Goal: Transaction & Acquisition: Purchase product/service

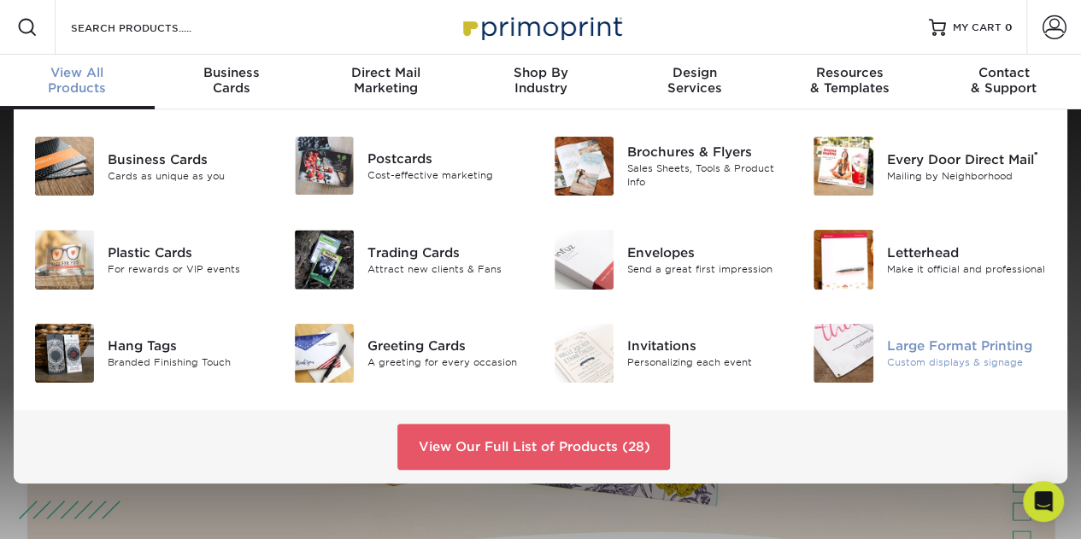
click at [894, 351] on div "Large Format Printing" at bounding box center [967, 346] width 161 height 19
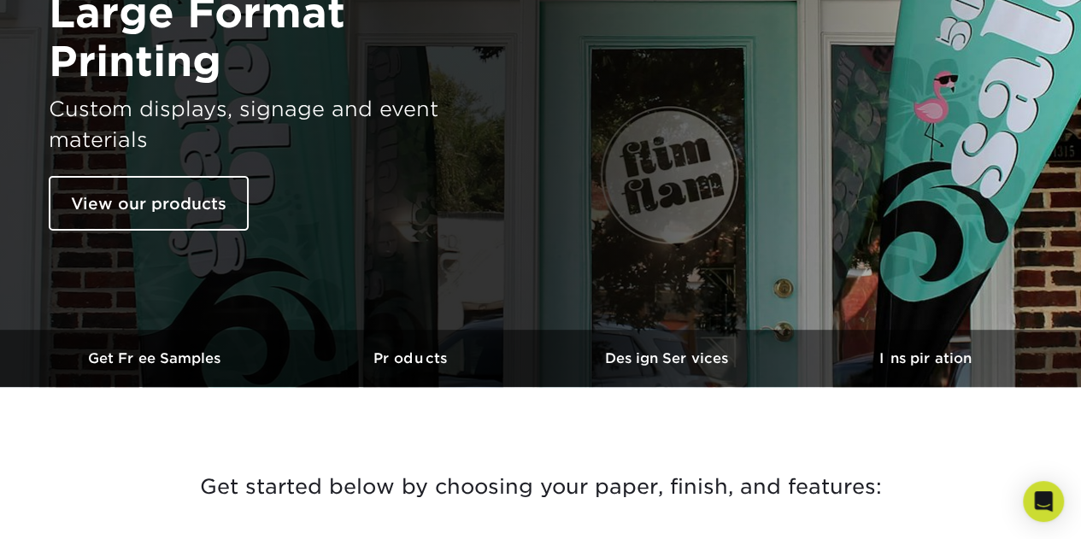
scroll to position [256, 0]
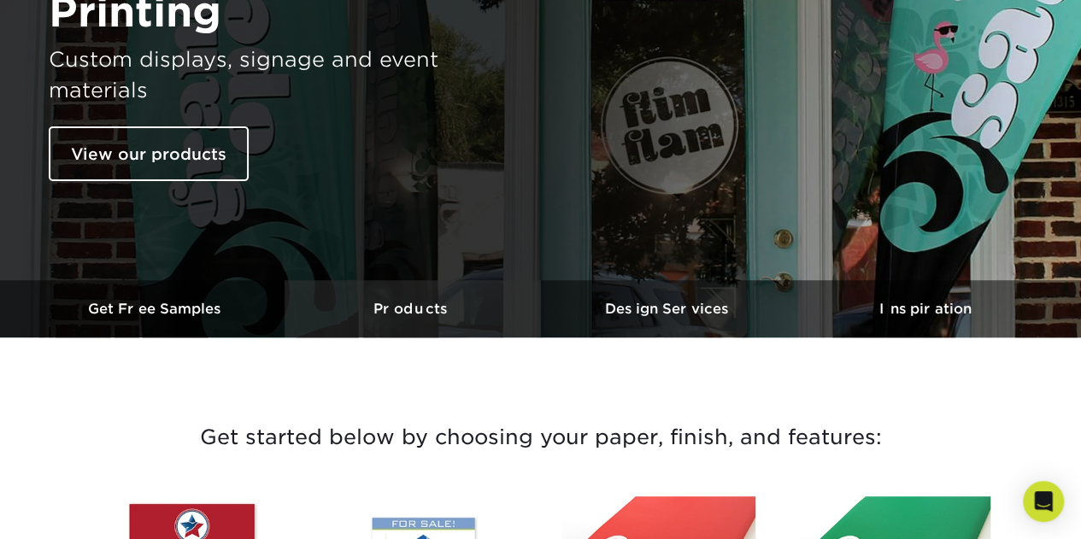
click at [412, 309] on h3 "Products" at bounding box center [413, 309] width 256 height 16
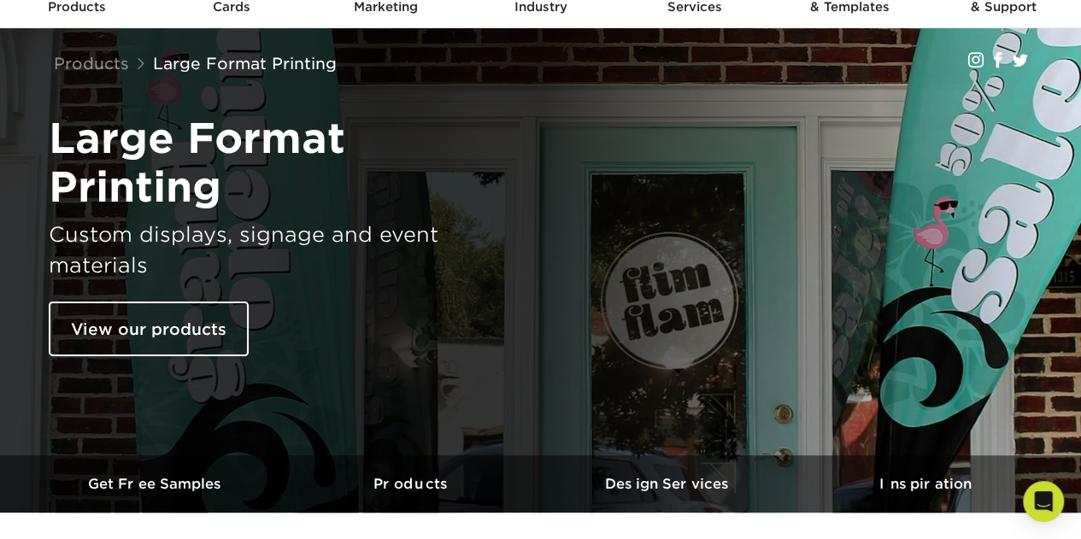
scroll to position [167, 0]
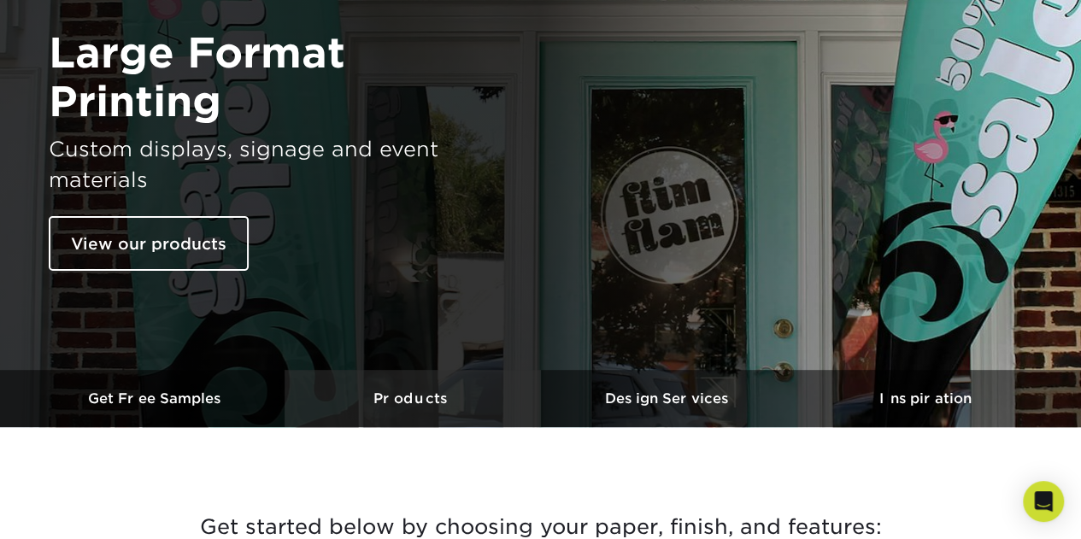
click at [431, 393] on h3 "Products" at bounding box center [413, 398] width 256 height 16
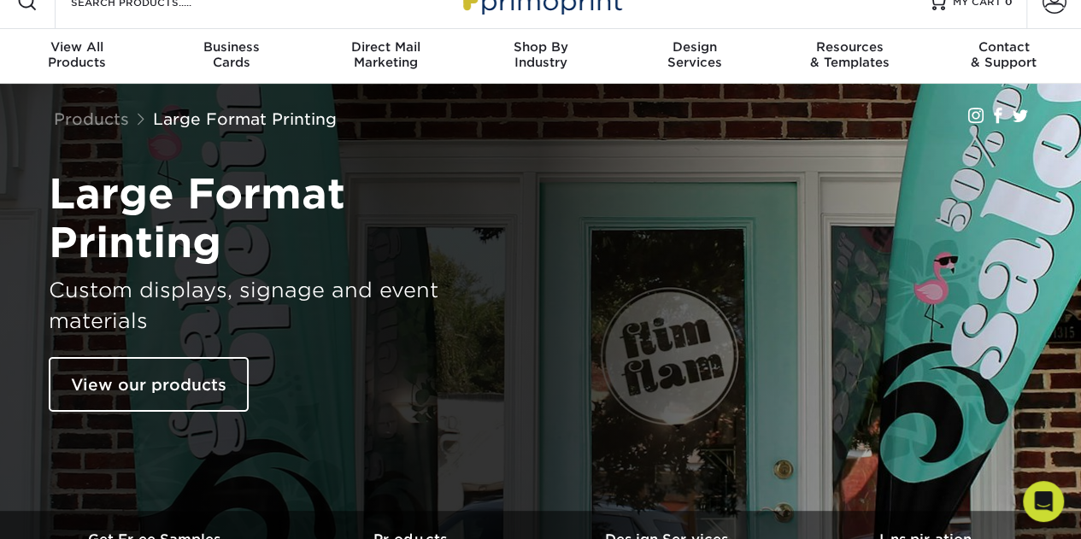
scroll to position [0, 0]
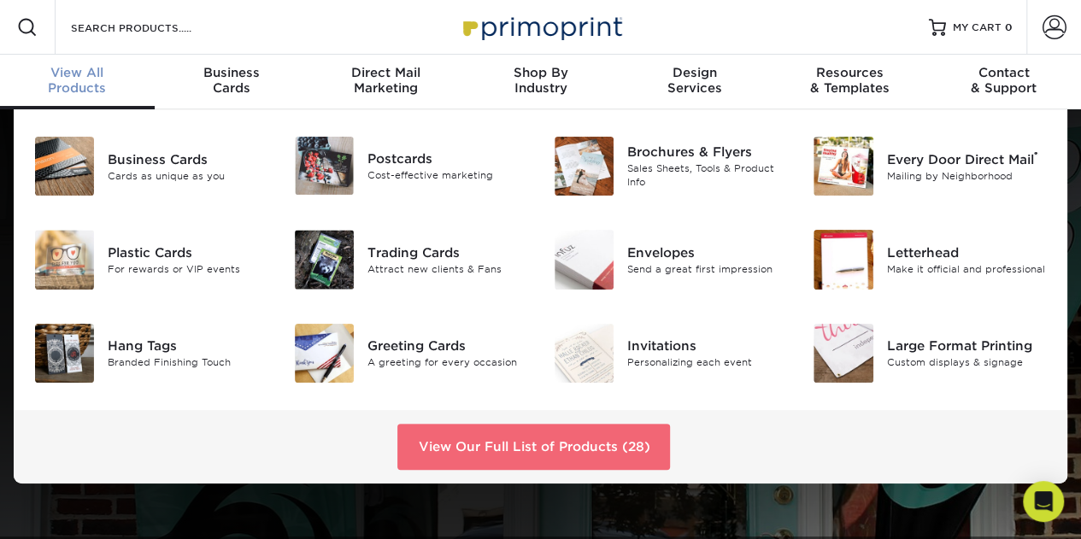
click at [453, 441] on link "View Our Full List of Products (28)" at bounding box center [533, 447] width 273 height 46
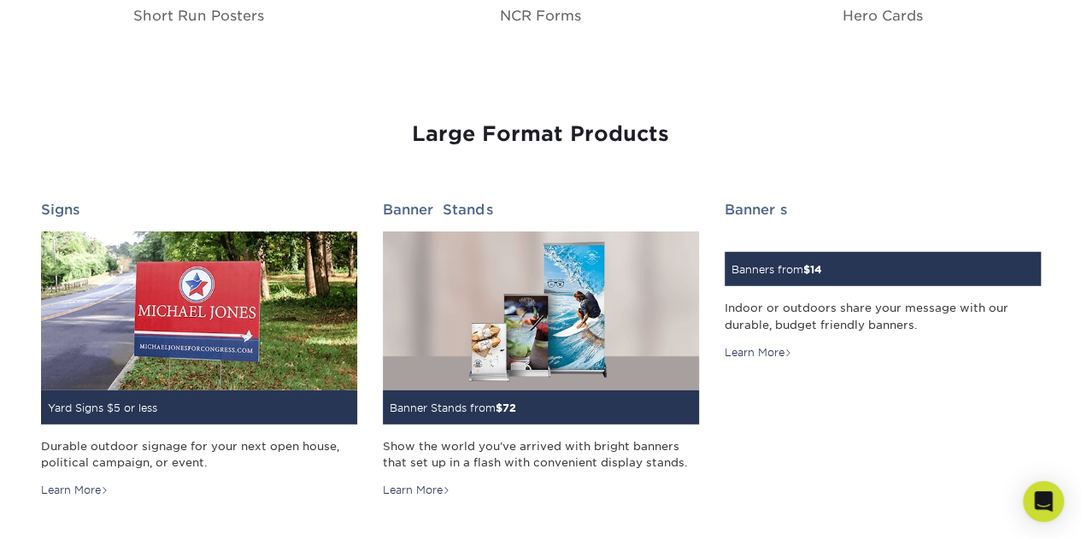
scroll to position [2221, 0]
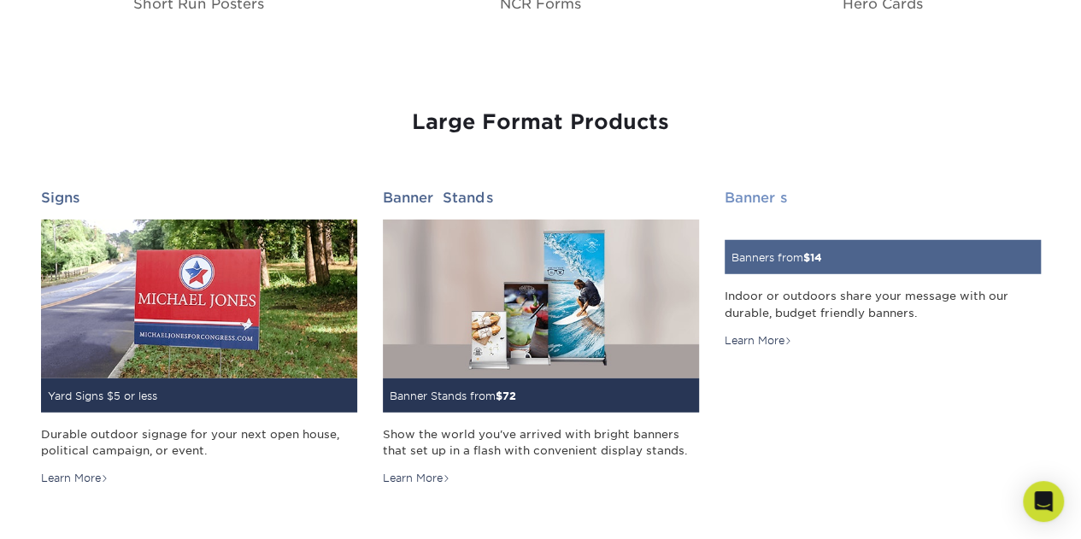
click at [864, 259] on div "Banners from $ 14" at bounding box center [883, 257] width 316 height 34
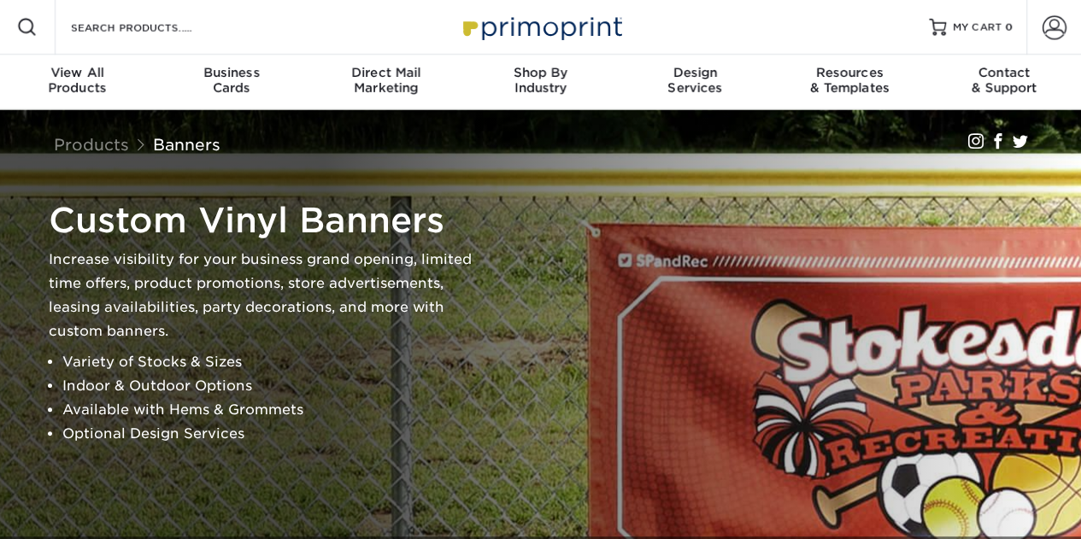
click at [781, 393] on div "Custom Vinyl Banners Increase visibility for your business grand opening, limit…" at bounding box center [548, 323] width 1025 height 260
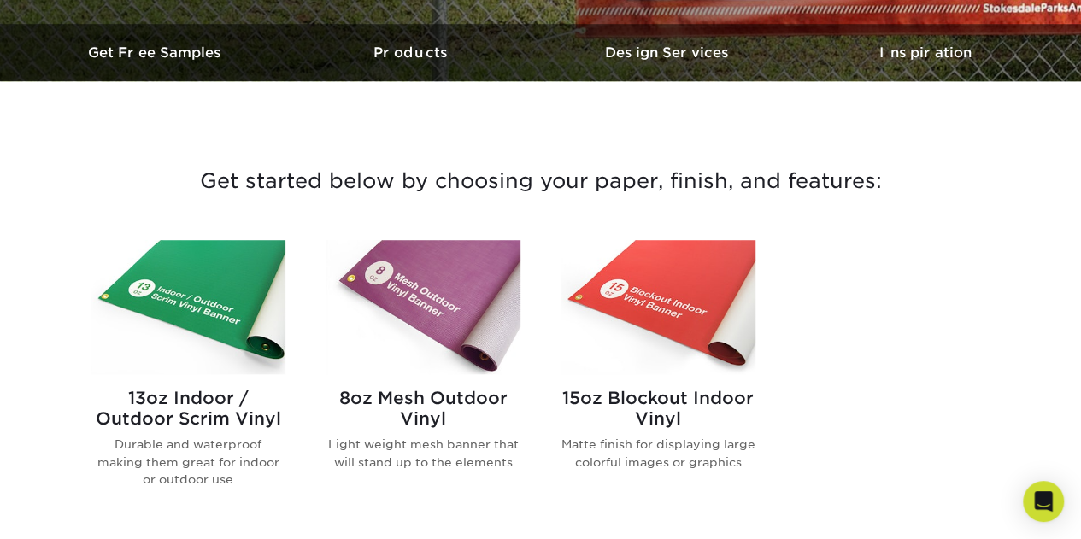
scroll to position [598, 0]
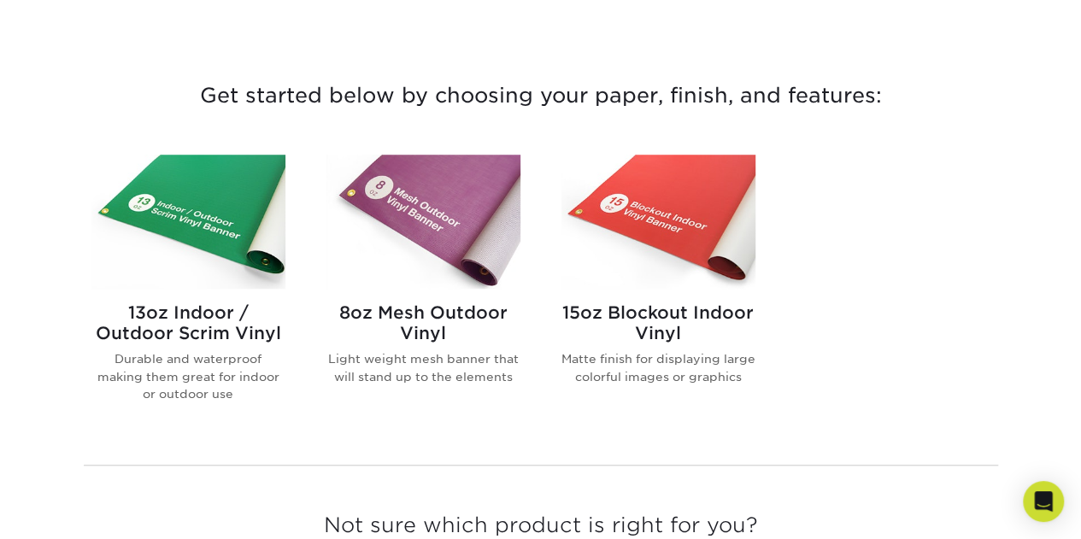
click at [642, 308] on h2 "15oz Blockout Indoor Vinyl" at bounding box center [658, 322] width 194 height 41
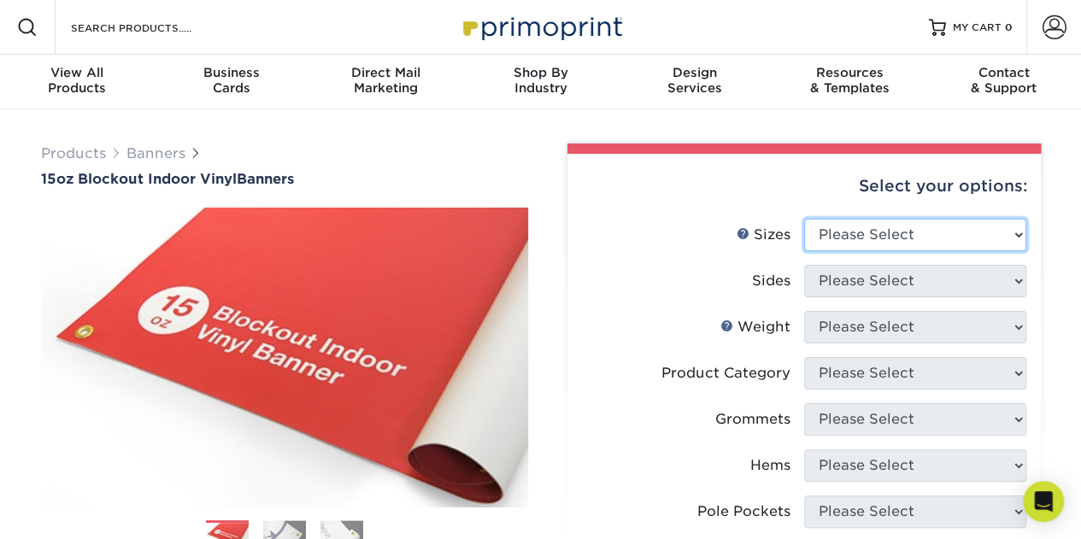
click at [1021, 236] on select "Please Select 17" x 32" 18" x 24" 21" x 192" 22" x 35" 22" x 69" 24" x 36" 24" …" at bounding box center [915, 235] width 222 height 32
select select "36.00x96.00"
click at [804, 219] on select "Please Select 17" x 32" 18" x 24" 21" x 192" 22" x 35" 22" x 69" 24" x 36" 24" …" at bounding box center [915, 235] width 222 height 32
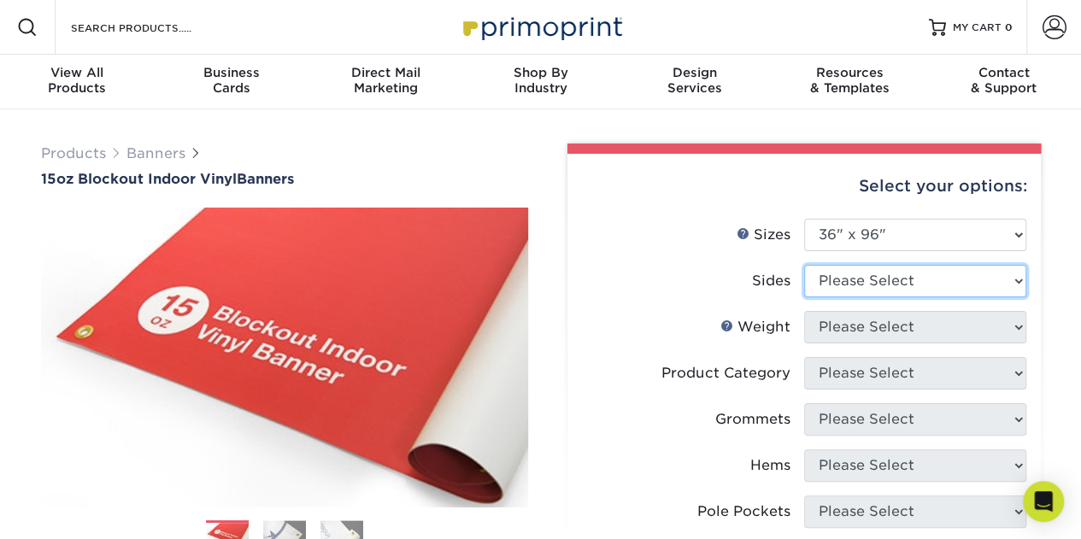
click at [873, 274] on select "Please Select Print Both Sides Print Front Only" at bounding box center [915, 281] width 222 height 32
select select "13abbda7-1d64-4f25-8bb2-c179b224825d"
click at [804, 265] on select "Please Select Print Both Sides Print Front Only" at bounding box center [915, 281] width 222 height 32
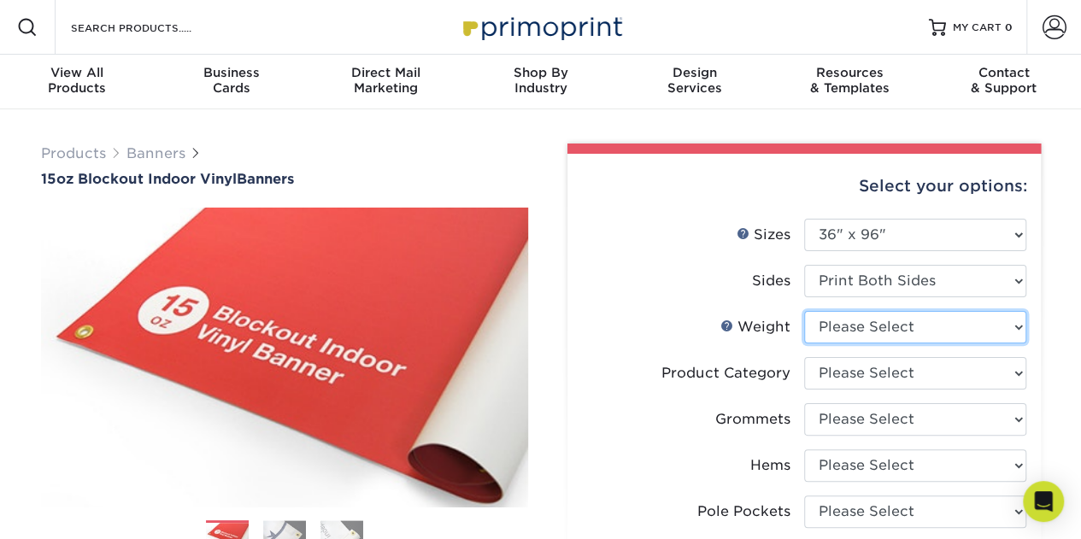
click at [848, 326] on select "Please Select 15OZBLOCKOUT" at bounding box center [915, 327] width 222 height 32
select select "15OZBLOCKOUT"
click at [804, 311] on select "Please Select 15OZBLOCKOUT" at bounding box center [915, 327] width 222 height 32
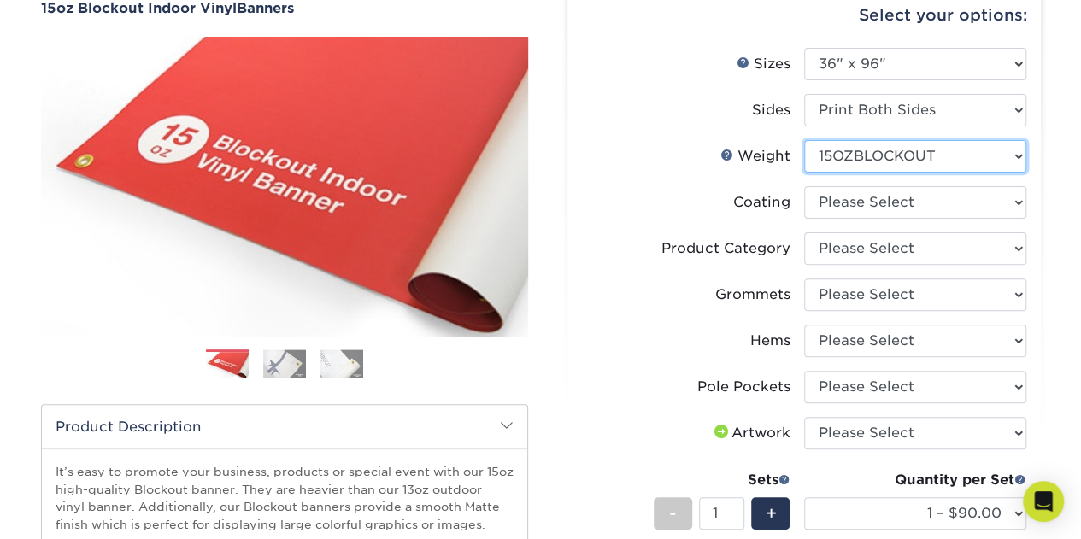
scroll to position [171, 0]
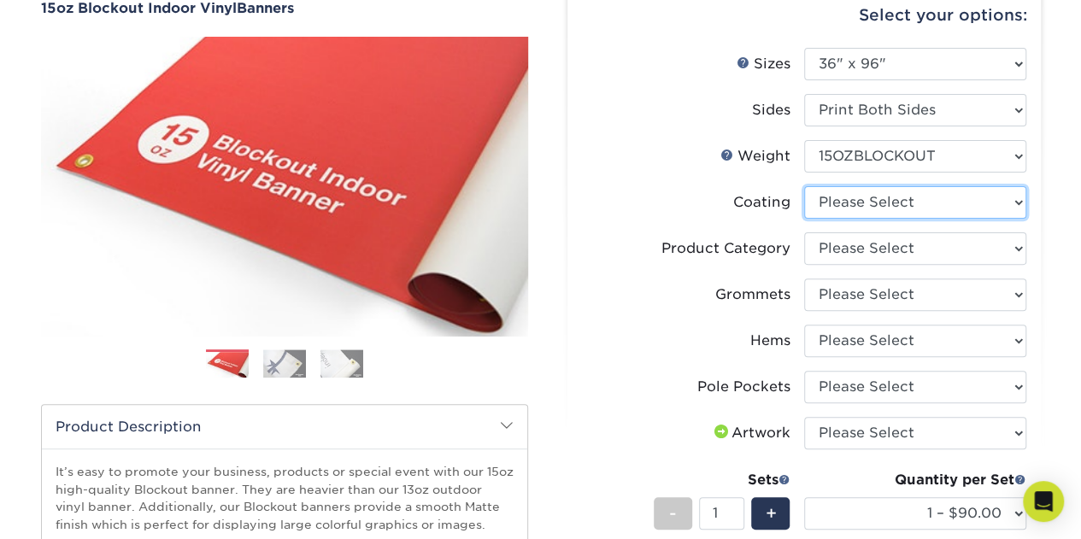
click at [901, 199] on select at bounding box center [915, 202] width 222 height 32
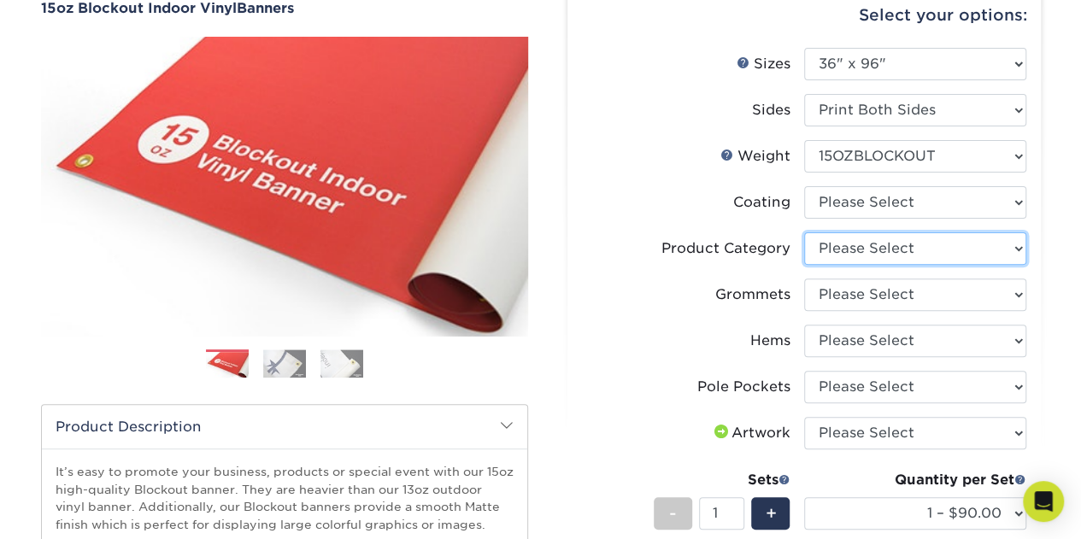
click at [890, 253] on select "Please Select 15oz Blockout Vinyl" at bounding box center [915, 248] width 222 height 32
click at [891, 253] on select "Please Select 15oz Blockout Vinyl" at bounding box center [915, 248] width 222 height 32
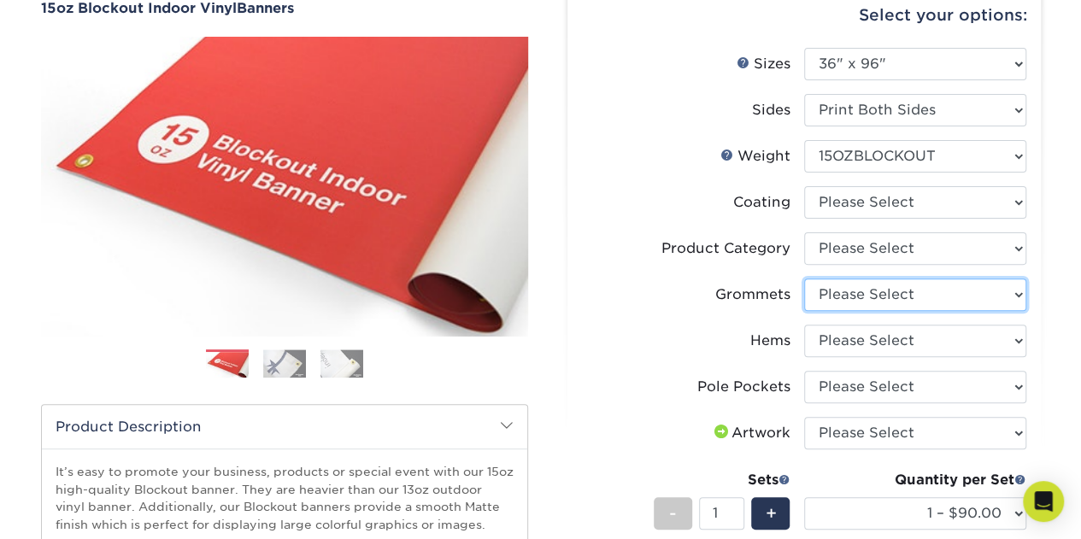
click at [892, 302] on select "Please Select No Grommets Yes, Grommet All 4 Corners Yes, Grommets Every 2 ft." at bounding box center [915, 295] width 222 height 32
select select "844af484-45a3-48a0-88de-19e51b139d69"
click at [804, 279] on select "Please Select No Grommets Yes, Grommet All 4 Corners Yes, Grommets Every 2 ft." at bounding box center [915, 295] width 222 height 32
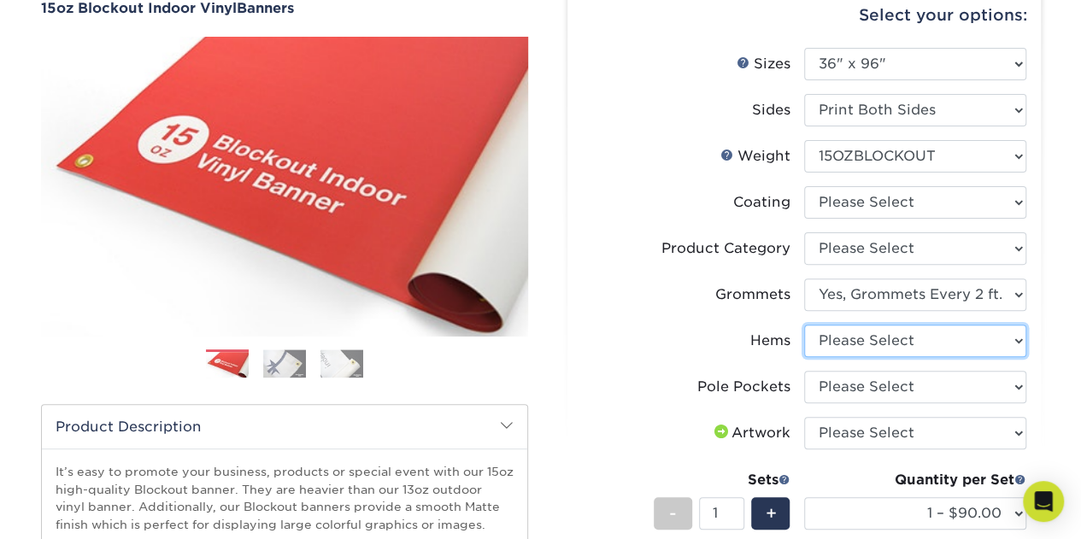
click at [873, 342] on select "Please Select No Hems/Pole Pockets Yes, Hems Top and Bottom Only Yes, Hems All …" at bounding box center [915, 341] width 222 height 32
select select "4e4ebf09-664b-4b70-8385-b564872d2e90"
click at [804, 325] on select "Please Select No Hems/Pole Pockets Yes, Hems Top and Bottom Only Yes, Hems All …" at bounding box center [915, 341] width 222 height 32
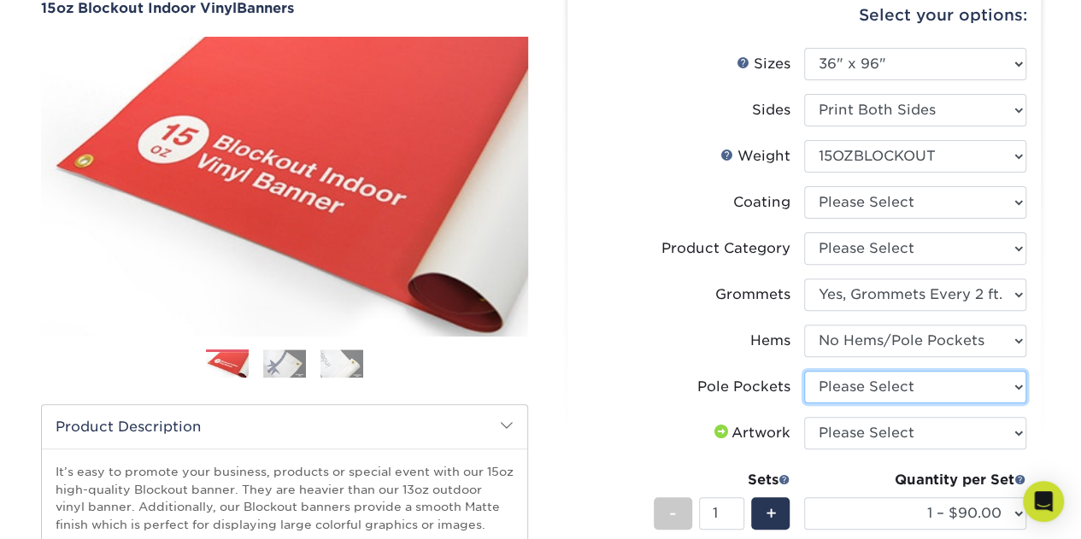
click at [871, 385] on select "Please Select No Pole Pockets 2 in. Left and Right 2 in. Top and Bottom 4 in. L…" at bounding box center [915, 387] width 222 height 32
select select "462c5fe9-21e9-49a0-afb4-1c6e8664fe13"
click at [804, 371] on select "Please Select No Pole Pockets 2 in. Left and Right 2 in. Top and Bottom 4 in. L…" at bounding box center [915, 387] width 222 height 32
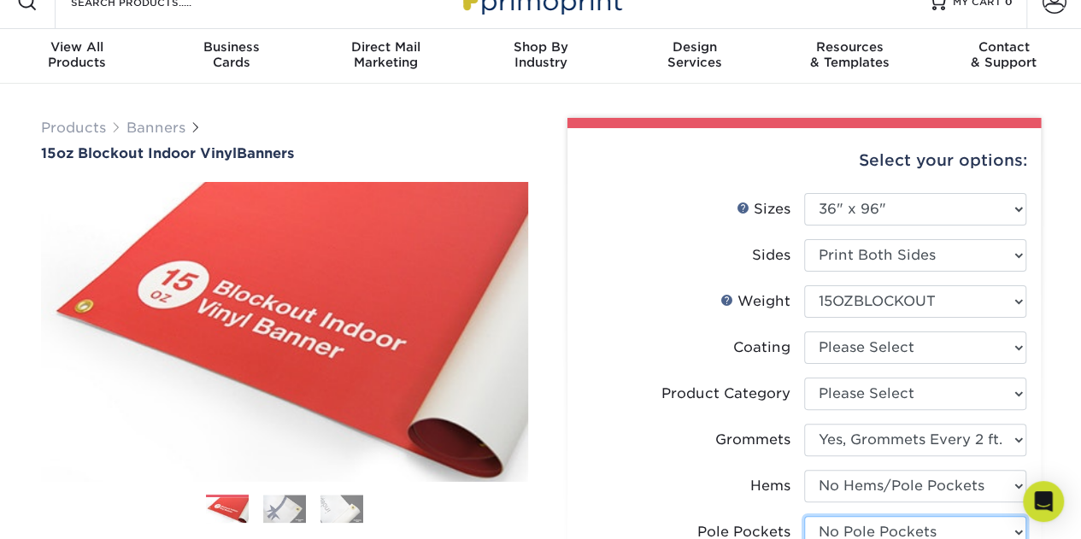
scroll to position [0, 0]
